Goal: Check status

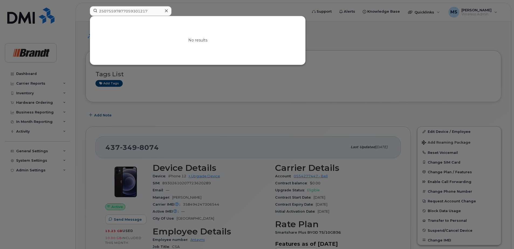
drag, startPoint x: 149, startPoint y: 11, endPoint x: 80, endPoint y: 12, distance: 69.4
click at [86, 11] on div "25075597877059301217 No results" at bounding box center [197, 12] width 223 height 12
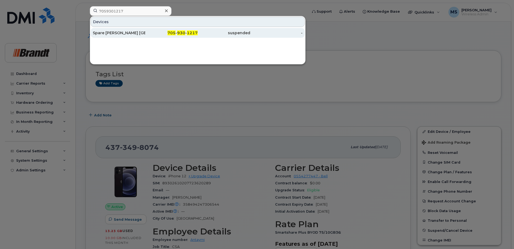
type input "7059301217"
click at [185, 32] on span "930" at bounding box center [181, 32] width 8 height 5
